Goal: Task Accomplishment & Management: Use online tool/utility

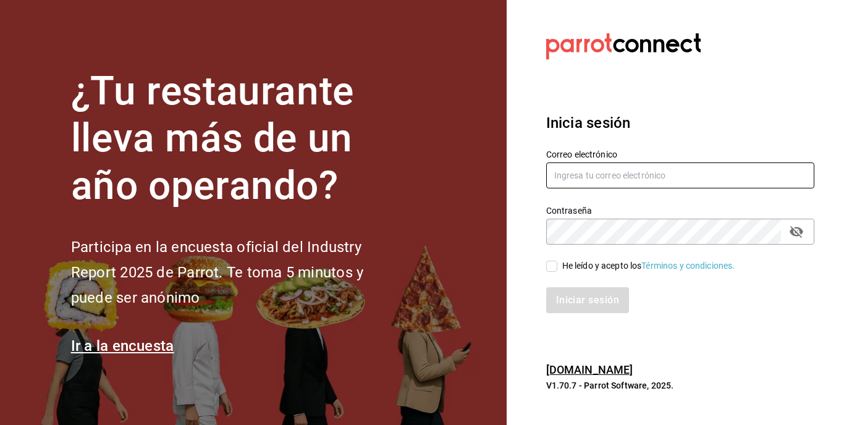
type input "eduardo_lucio_96@outlook.com"
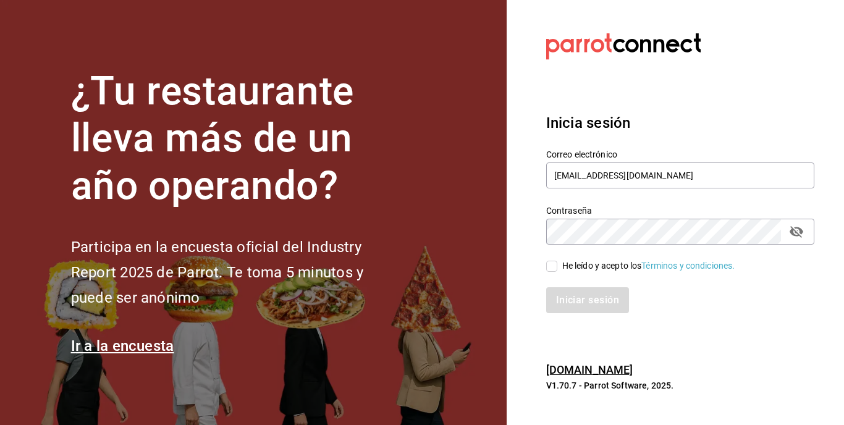
click at [555, 266] on input "He leído y acepto los Términos y condiciones." at bounding box center [551, 266] width 11 height 11
checkbox input "true"
click at [569, 292] on button "Iniciar sesión" at bounding box center [588, 300] width 84 height 26
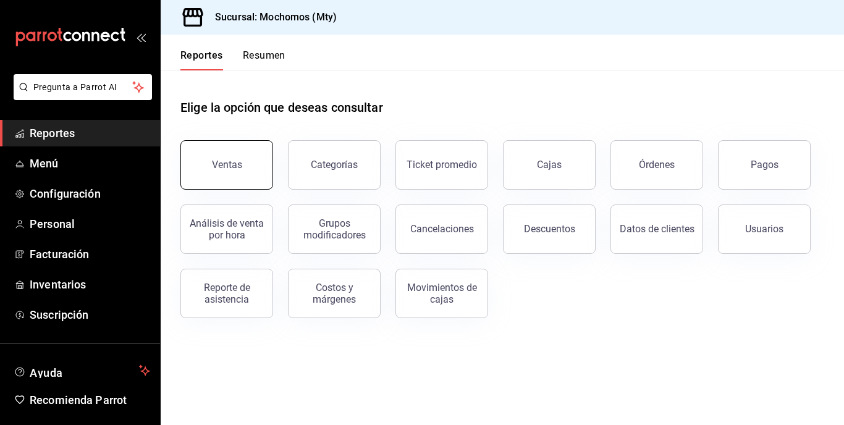
click at [245, 183] on button "Ventas" at bounding box center [226, 164] width 93 height 49
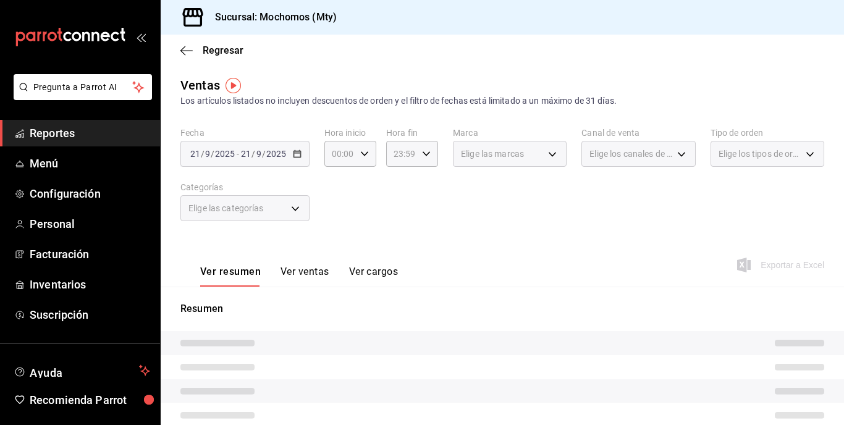
click at [287, 157] on div "[DATE] [DATE]" at bounding box center [263, 154] width 48 height 10
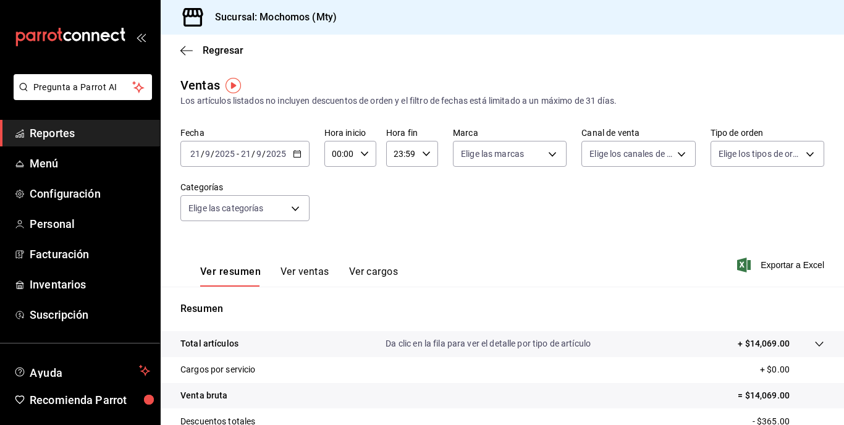
click at [287, 157] on div "[DATE] [DATE]" at bounding box center [263, 154] width 48 height 10
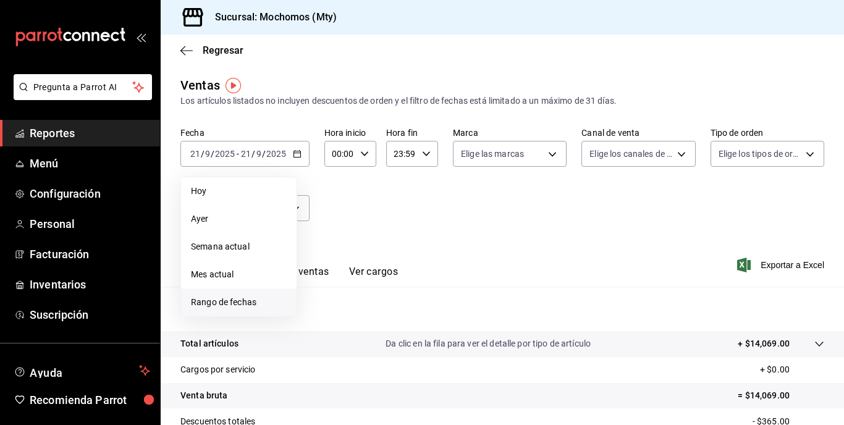
click at [260, 308] on span "Rango de fechas" at bounding box center [239, 302] width 96 height 13
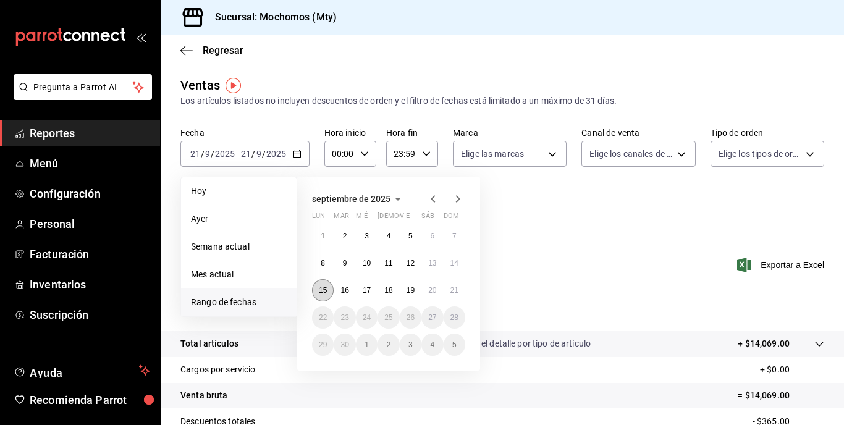
click at [314, 291] on button "15" at bounding box center [323, 290] width 22 height 22
click at [446, 292] on button "21" at bounding box center [454, 290] width 22 height 22
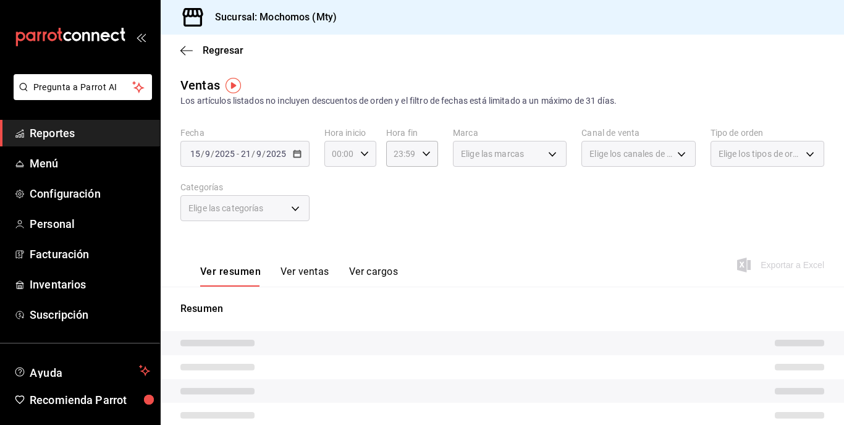
drag, startPoint x: 341, startPoint y: 169, endPoint x: 366, endPoint y: 150, distance: 30.9
click at [366, 150] on div "Fecha [DATE] [DATE] - [DATE] [DATE] Hora inicio 00:00 Hora inicio Hora fin 23:5…" at bounding box center [502, 181] width 644 height 109
click at [366, 150] on icon "button" at bounding box center [364, 153] width 9 height 9
click at [335, 217] on button "05" at bounding box center [336, 228] width 20 height 25
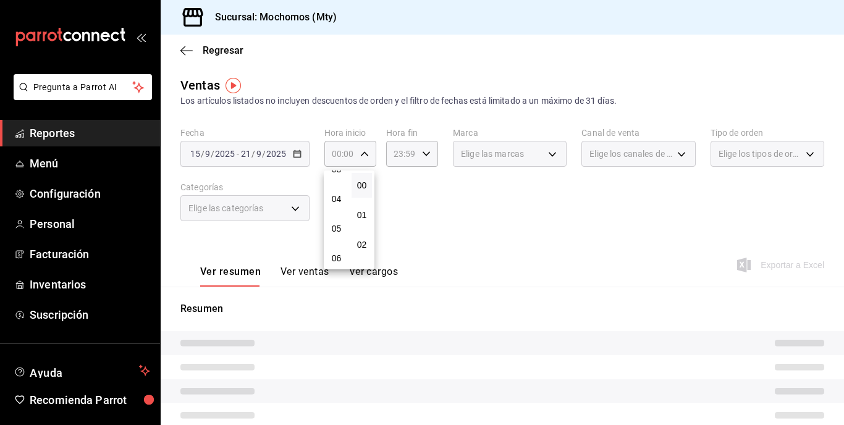
type input "05:00"
click at [421, 164] on div at bounding box center [422, 212] width 844 height 425
click at [421, 164] on div "23:59 Hora fin" at bounding box center [412, 154] width 52 height 26
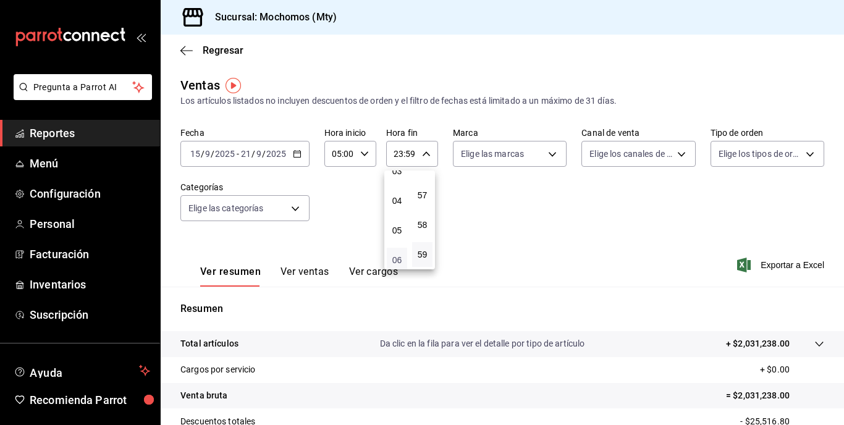
scroll to position [103, 0]
click at [390, 233] on button "05" at bounding box center [397, 231] width 20 height 25
type input "05:59"
click at [548, 224] on div at bounding box center [422, 212] width 844 height 425
click at [764, 339] on p "+ $2,031,238.00" at bounding box center [758, 343] width 64 height 13
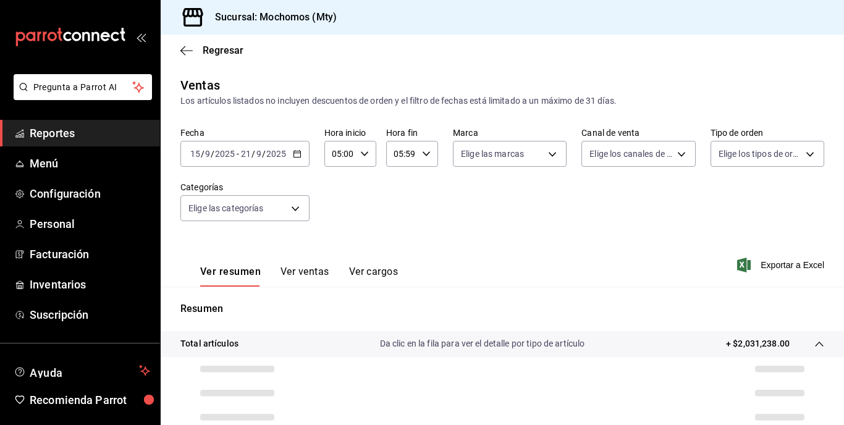
scroll to position [164, 0]
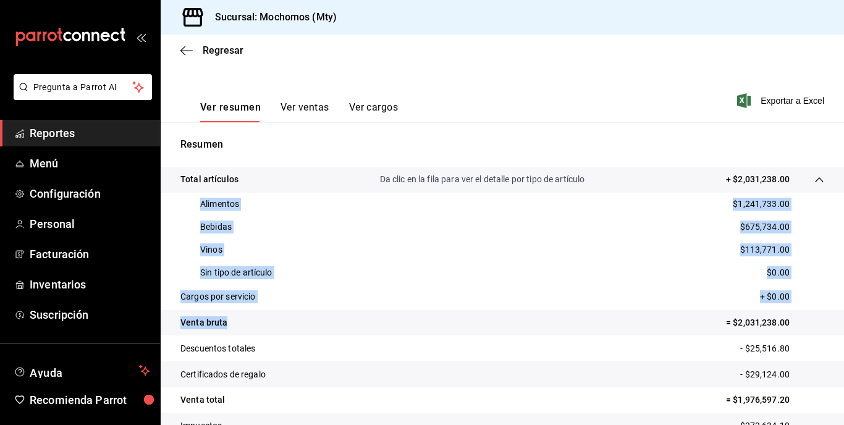
drag, startPoint x: 196, startPoint y: 201, endPoint x: 327, endPoint y: 322, distance: 178.3
click at [327, 322] on tbody "Total artículos Da clic en la fila para ver el detalle por tipo de artículo + $…" at bounding box center [502, 316] width 683 height 298
copy tbody "Alimentos $1,241,733.00 Bebidas $675,734.00 Vinos $113,771.00 Sin tipo de artíc…"
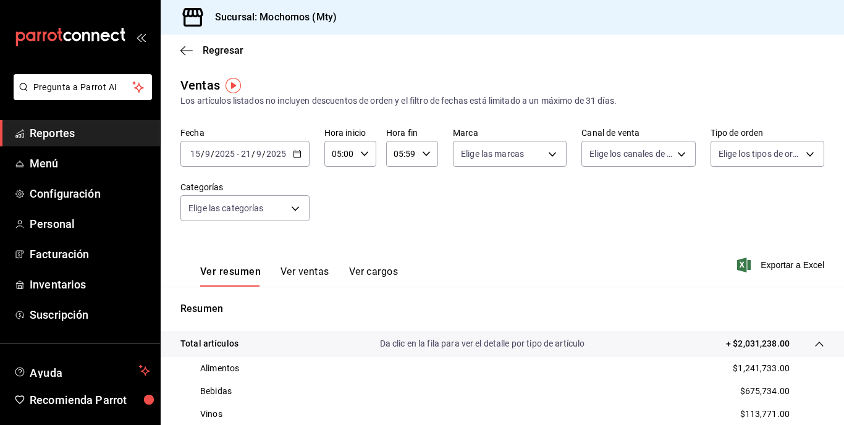
click at [450, 79] on div "Ventas Los artículos listados no incluyen descuentos de orden y el filtro de fe…" at bounding box center [502, 91] width 644 height 31
click at [276, 149] on input "2025" at bounding box center [276, 154] width 21 height 10
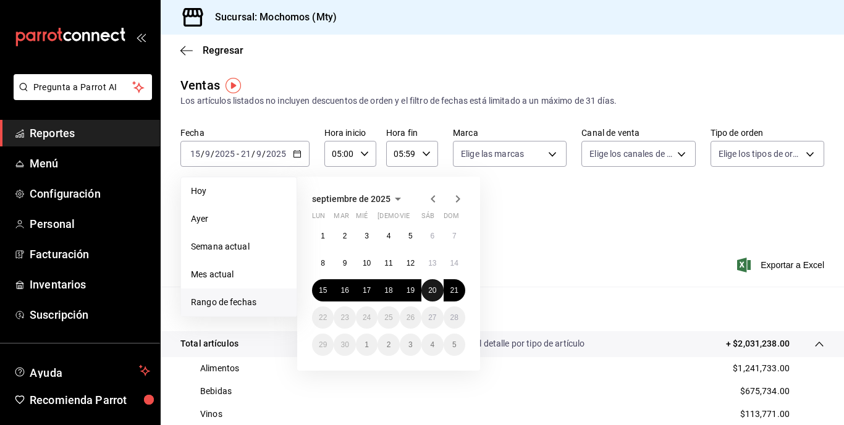
click at [432, 289] on abbr "20" at bounding box center [432, 290] width 8 height 9
click at [454, 293] on abbr "21" at bounding box center [454, 290] width 8 height 9
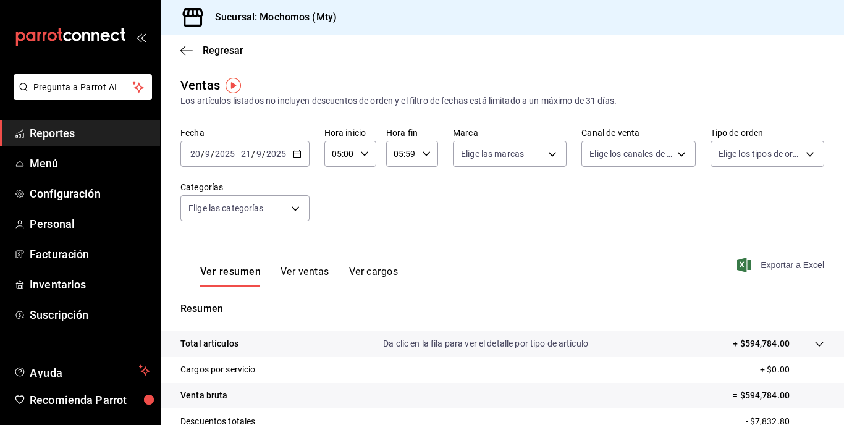
click at [767, 266] on span "Exportar a Excel" at bounding box center [781, 265] width 85 height 15
